Goal: Transaction & Acquisition: Obtain resource

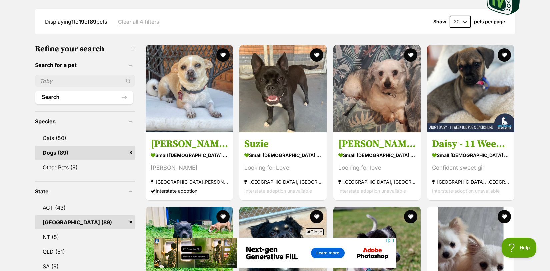
scroll to position [173, 0]
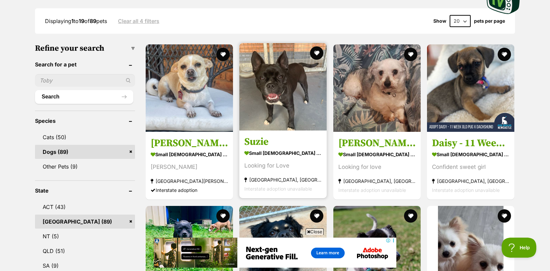
click at [256, 138] on h3 "Suzie" at bounding box center [282, 141] width 77 height 13
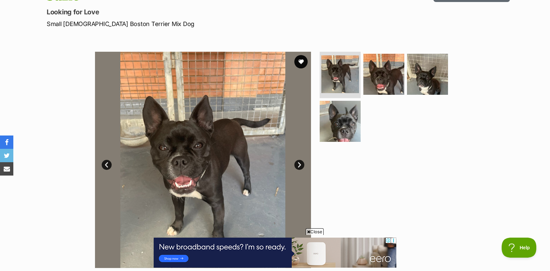
click at [300, 164] on link "Next" at bounding box center [299, 165] width 10 height 10
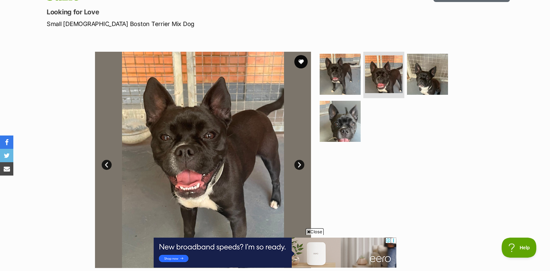
click at [300, 164] on link "Next" at bounding box center [299, 165] width 10 height 10
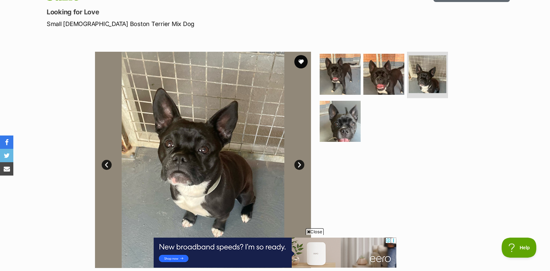
click at [300, 164] on link "Next" at bounding box center [299, 165] width 10 height 10
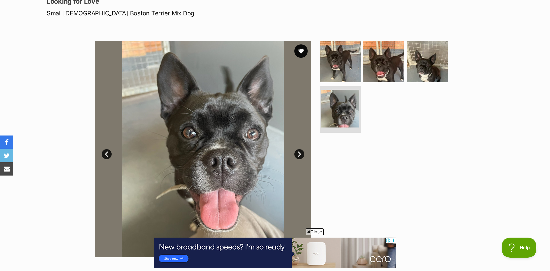
scroll to position [92, 0]
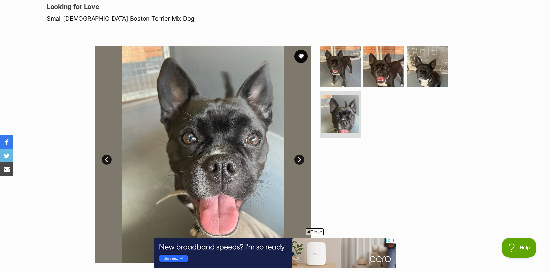
click at [298, 157] on link "Next" at bounding box center [299, 159] width 10 height 10
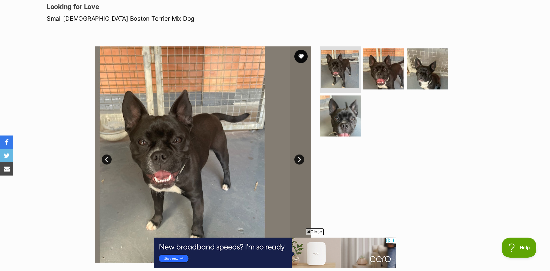
scroll to position [0, 0]
